Goal: Information Seeking & Learning: Learn about a topic

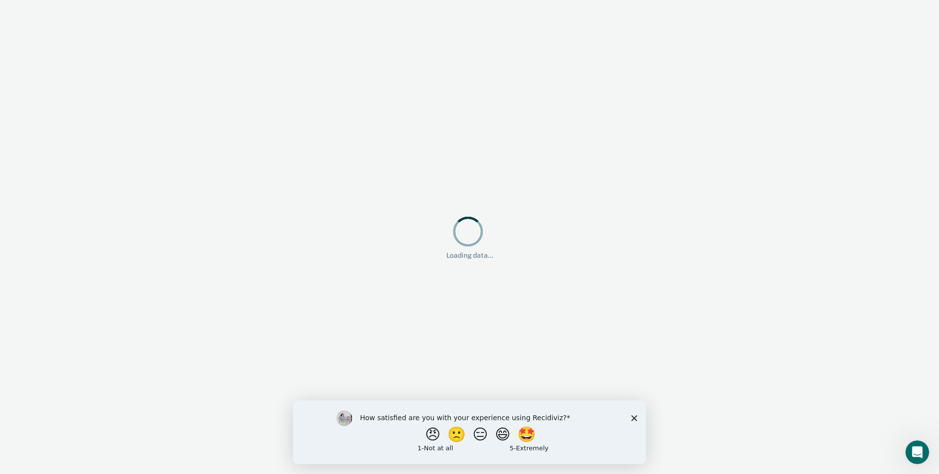
click at [634, 416] on icon "Close survey" at bounding box center [635, 417] width 6 height 6
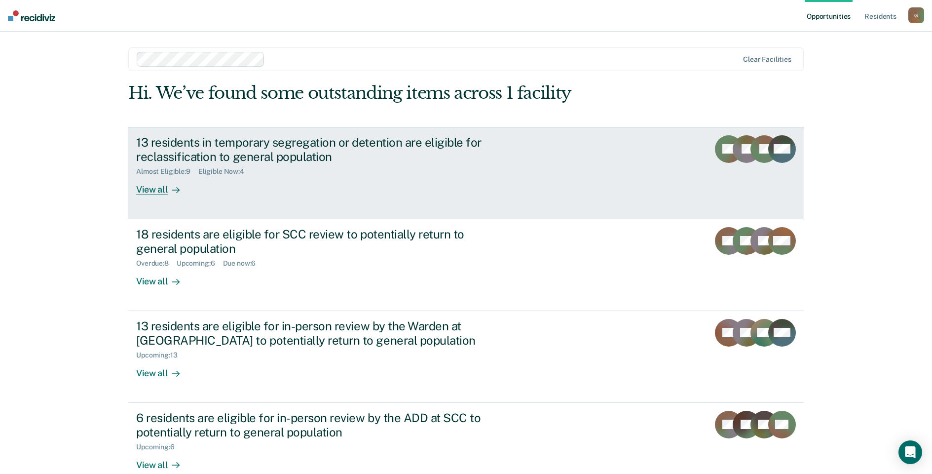
click at [156, 189] on div "View all" at bounding box center [163, 185] width 55 height 19
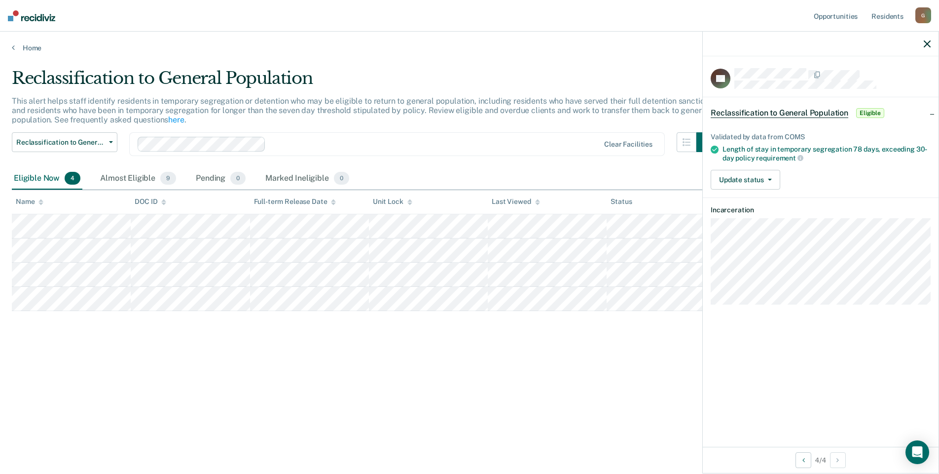
click at [458, 327] on div "Reclassification to General Population This alert helps staff identify resident…" at bounding box center [470, 234] width 916 height 332
click at [769, 177] on button "Update status" at bounding box center [746, 180] width 70 height 20
click at [802, 170] on div "Update status [PERSON_NAME] Mark Ineligible" at bounding box center [821, 180] width 220 height 20
click at [138, 175] on div "Almost Eligible 9" at bounding box center [138, 179] width 80 height 22
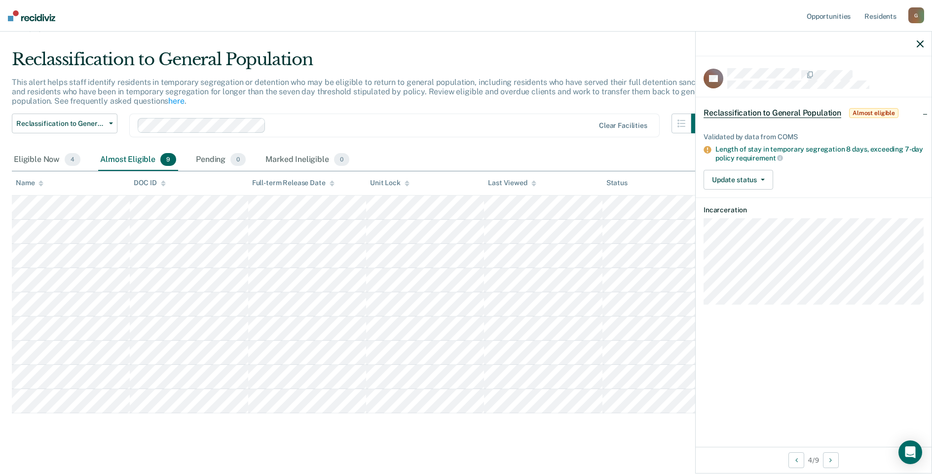
scroll to position [29, 0]
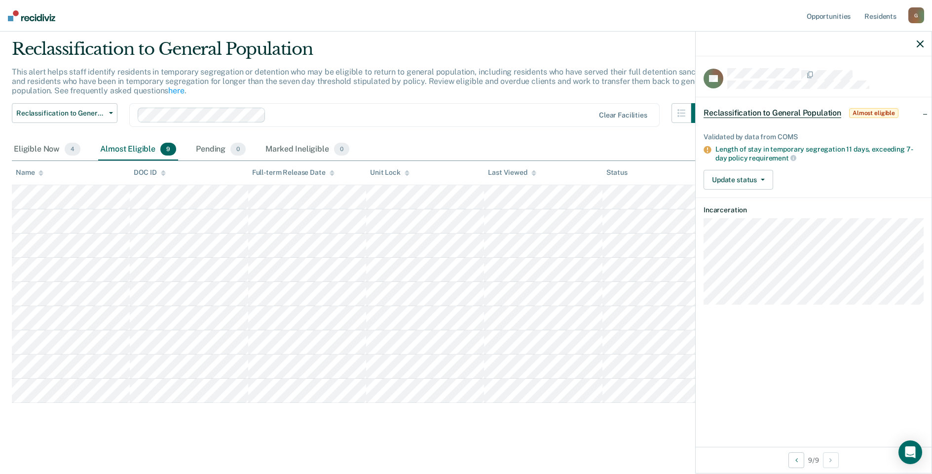
click at [500, 423] on div "Reclassification to General Population This alert helps staff identify resident…" at bounding box center [466, 235] width 908 height 392
click at [209, 145] on div "Pending 0" at bounding box center [221, 150] width 54 height 22
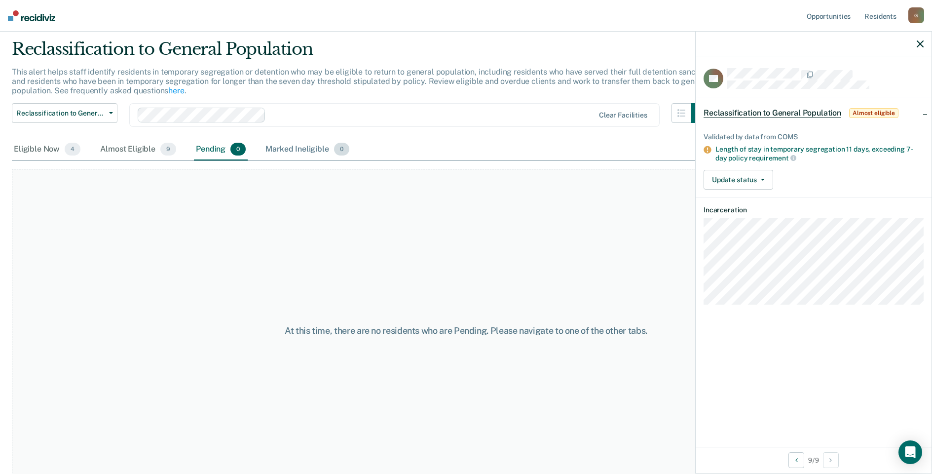
click at [292, 149] on div "Marked Ineligible 0" at bounding box center [307, 150] width 88 height 22
click at [117, 148] on div "Almost Eligible 9" at bounding box center [138, 150] width 80 height 22
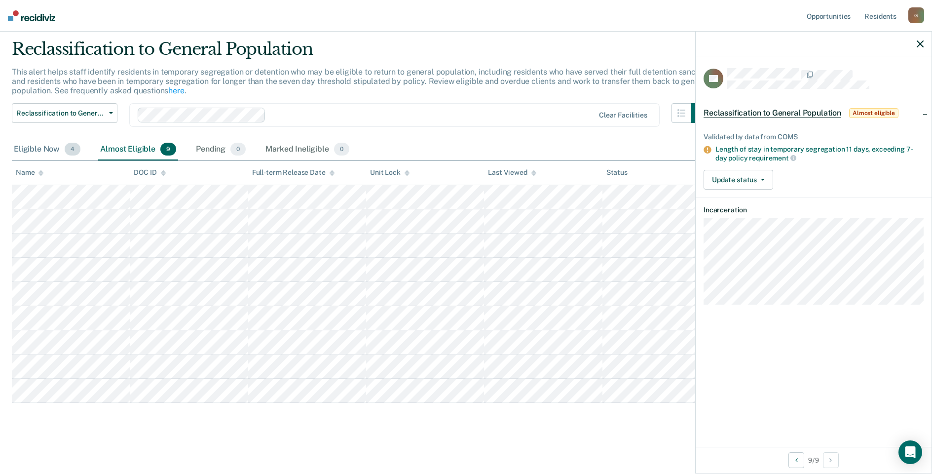
click at [49, 149] on div "Eligible Now 4" at bounding box center [47, 150] width 71 height 22
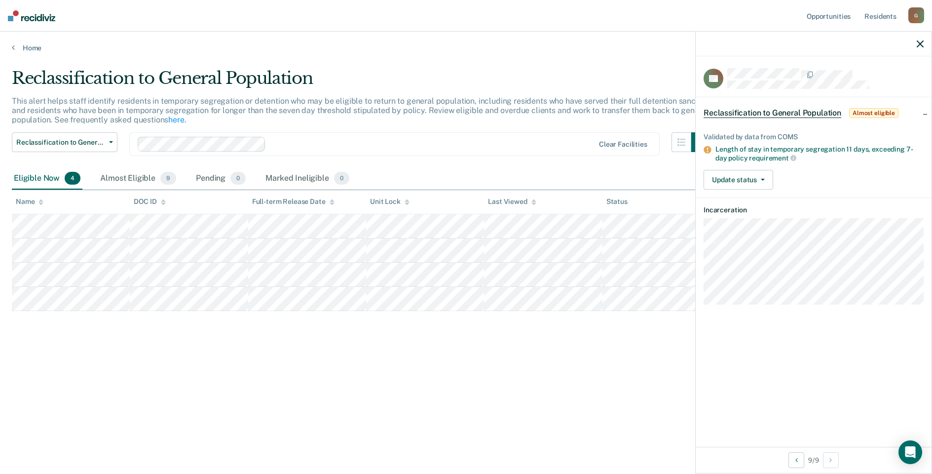
scroll to position [0, 0]
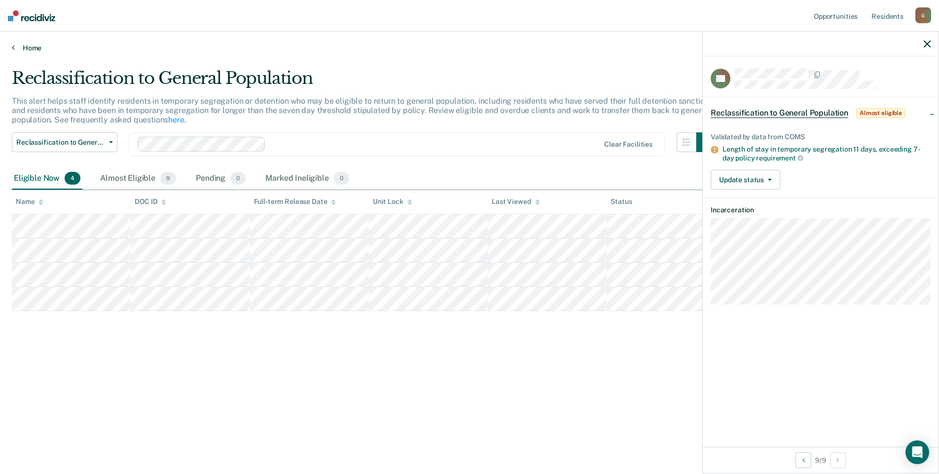
click at [22, 49] on link "Home" at bounding box center [470, 47] width 916 height 9
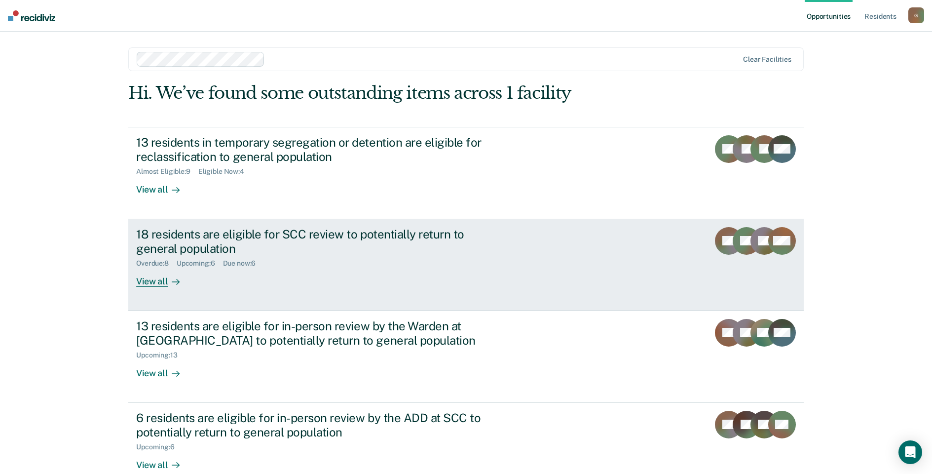
click at [149, 276] on div "View all" at bounding box center [163, 276] width 55 height 19
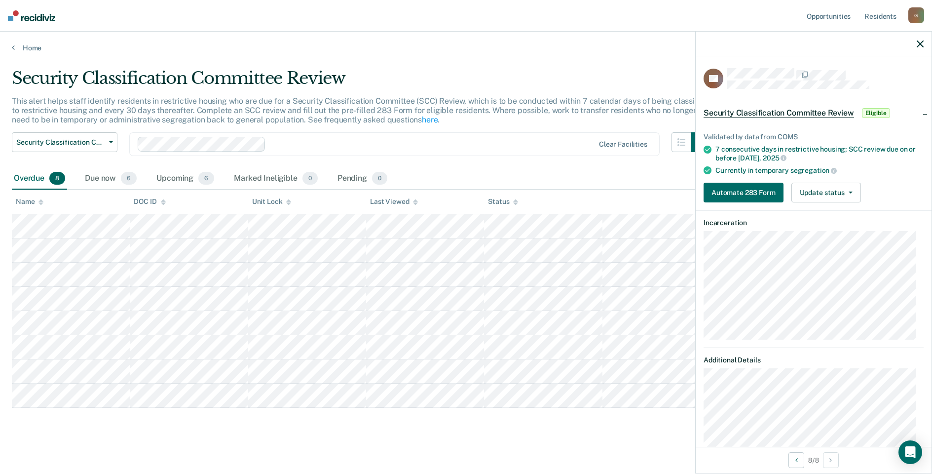
click at [368, 441] on main "Security Classification Committee Review This alert helps staff identify reside…" at bounding box center [466, 263] width 932 height 423
click at [108, 177] on div "Due now 6" at bounding box center [111, 179] width 56 height 22
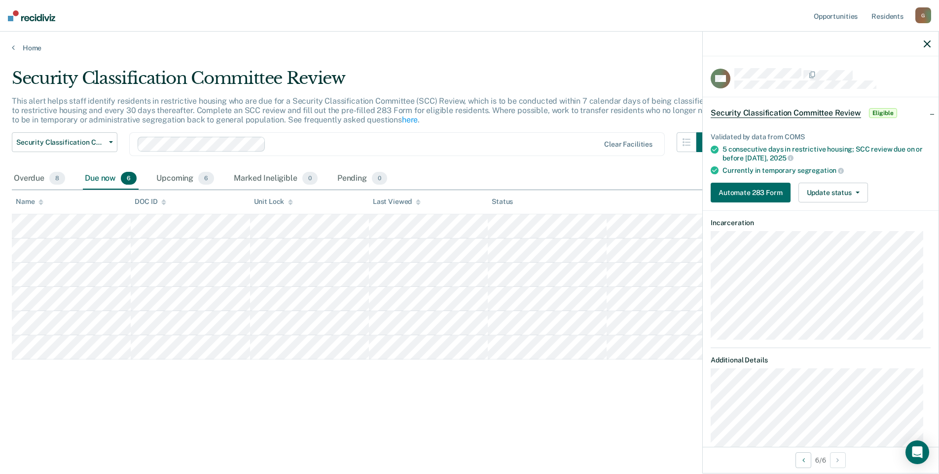
click at [390, 405] on div "Security Classification Committee Review This alert helps staff identify reside…" at bounding box center [470, 249] width 916 height 363
click at [173, 178] on div "Upcoming 6" at bounding box center [185, 179] width 62 height 22
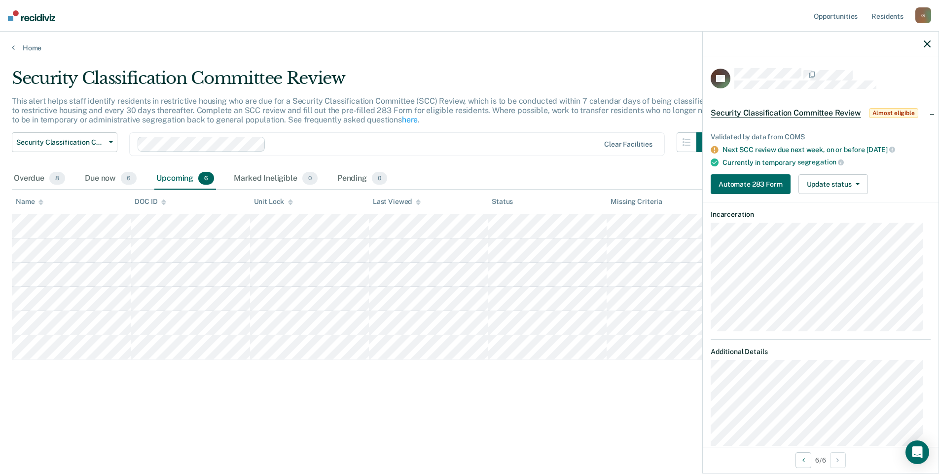
click at [394, 389] on div "Security Classification Committee Review This alert helps staff identify reside…" at bounding box center [470, 234] width 916 height 332
click at [26, 44] on link "Home" at bounding box center [470, 47] width 916 height 9
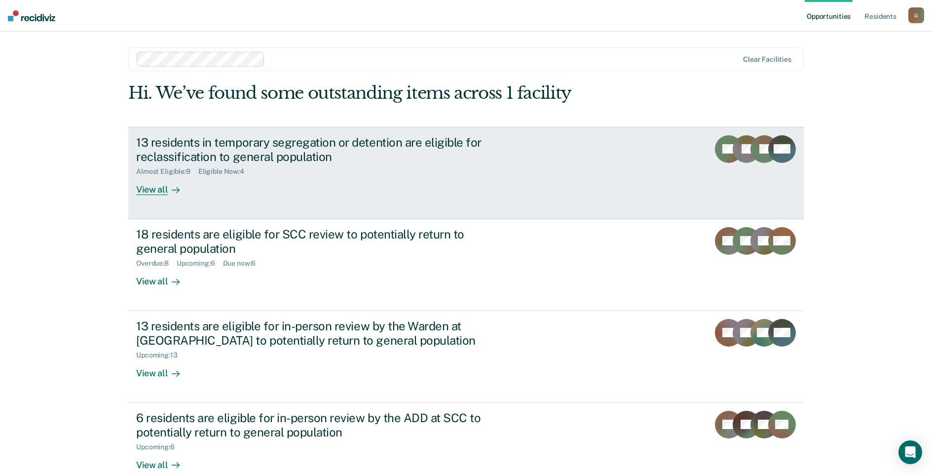
click at [146, 149] on div "13 residents in temporary segregation or detention are eligible for reclassific…" at bounding box center [309, 149] width 346 height 29
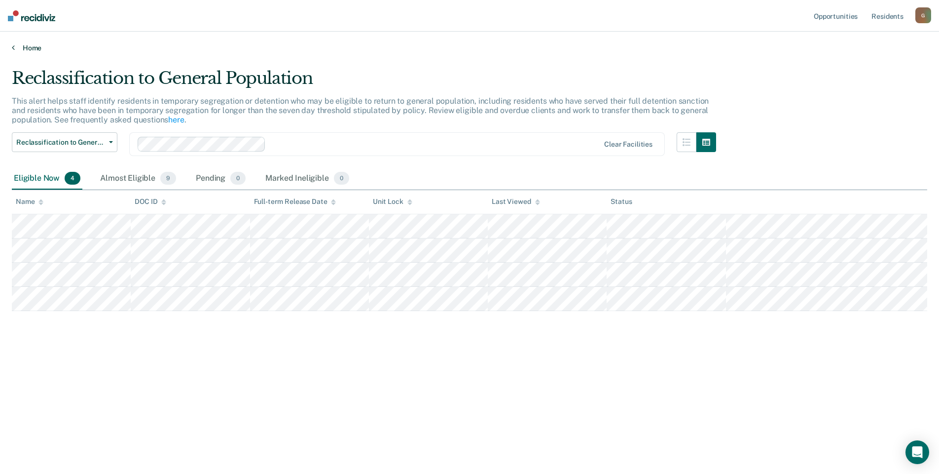
click at [21, 48] on link "Home" at bounding box center [470, 47] width 916 height 9
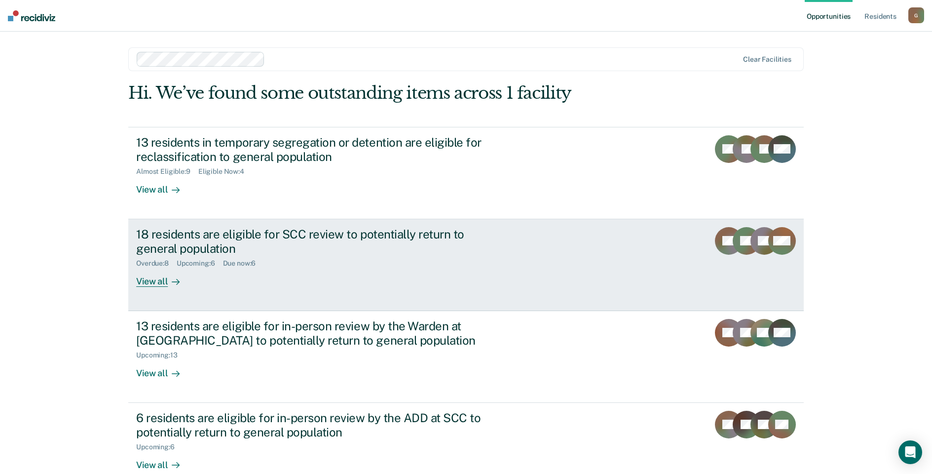
click at [136, 235] on div "18 residents are eligible for SCC review to potentially return to general popul…" at bounding box center [309, 241] width 346 height 29
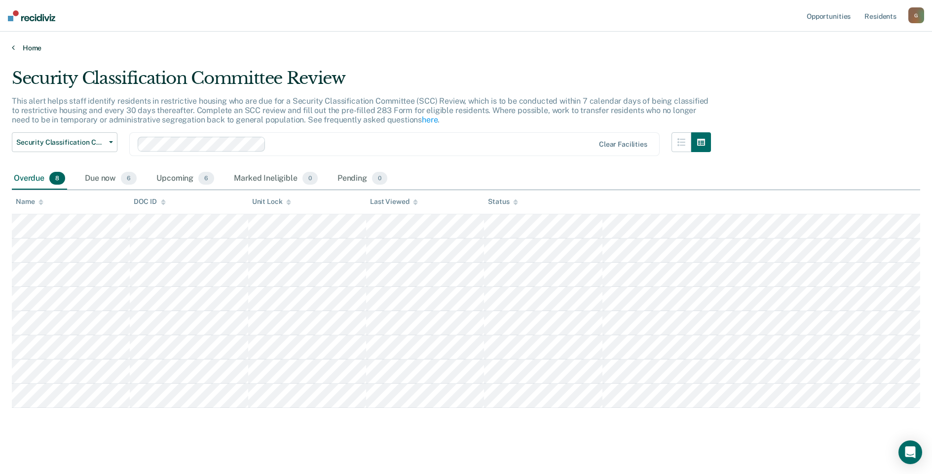
click at [25, 47] on link "Home" at bounding box center [466, 47] width 908 height 9
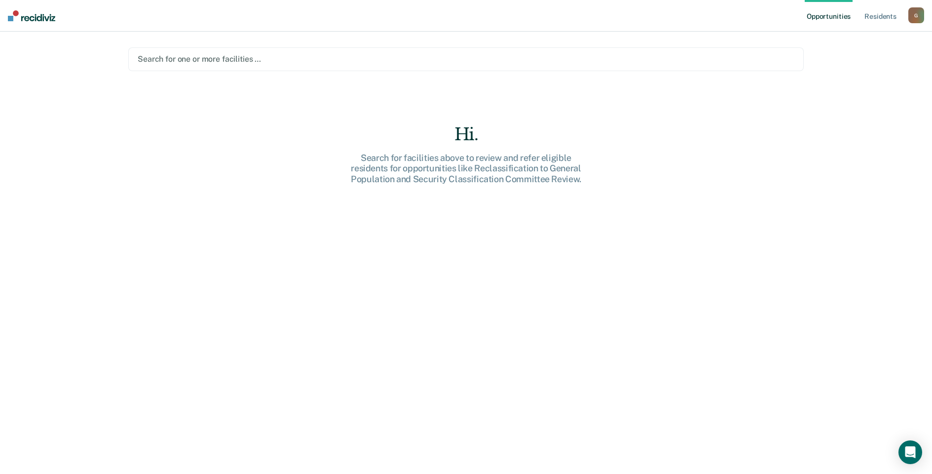
click at [251, 60] on div at bounding box center [466, 58] width 657 height 11
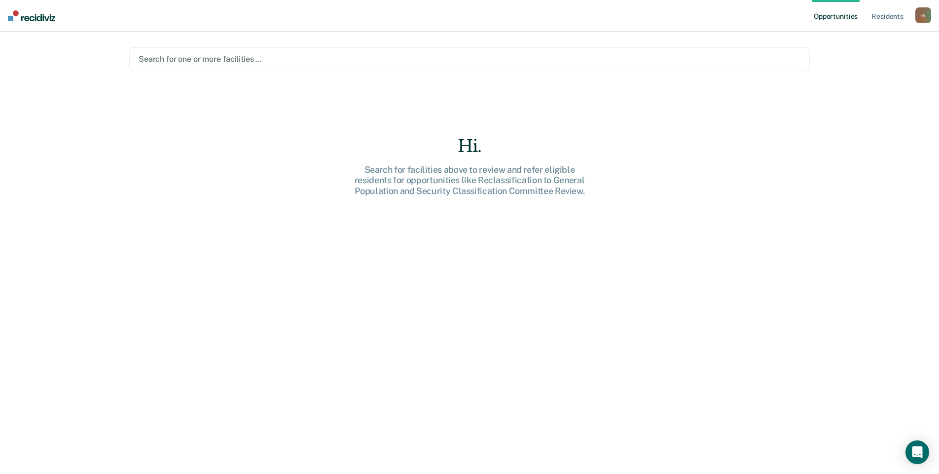
click at [277, 58] on div at bounding box center [470, 58] width 662 height 11
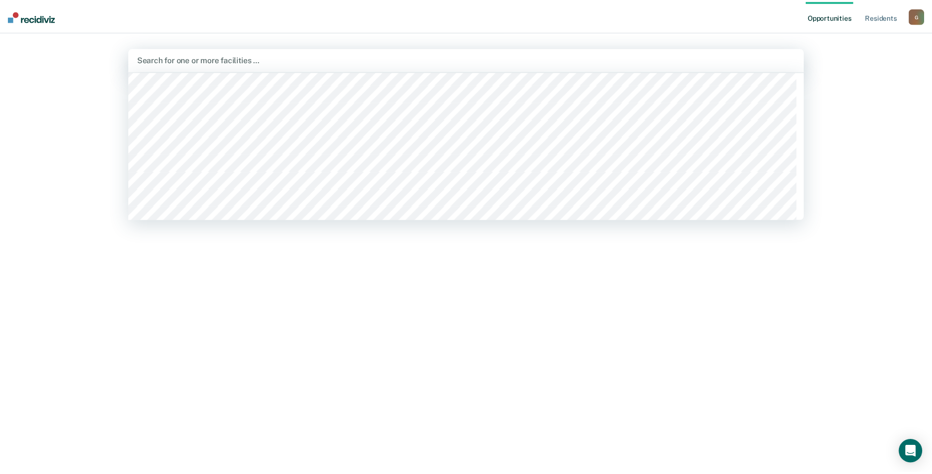
scroll to position [148, 0]
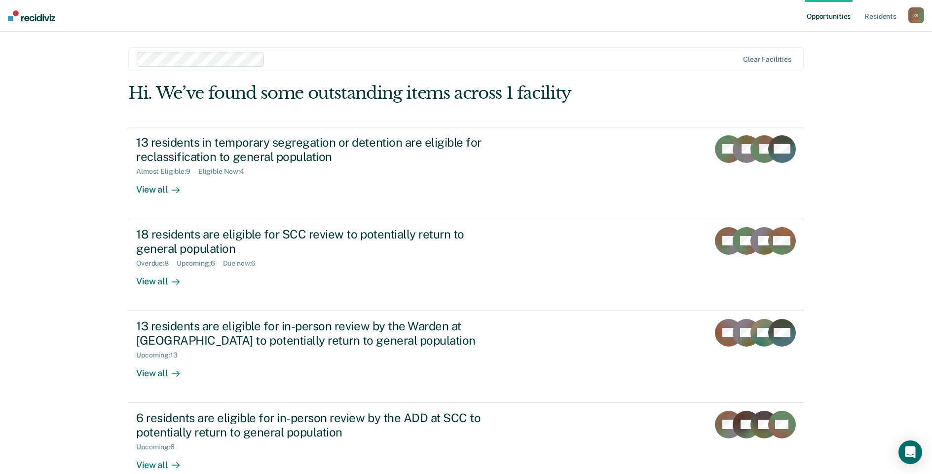
click at [103, 180] on div "Opportunities Resident s [EMAIL_ADDRESS][US_STATE][DOMAIN_NAME] G Profile How i…" at bounding box center [466, 237] width 932 height 474
